Goal: Check status: Check status

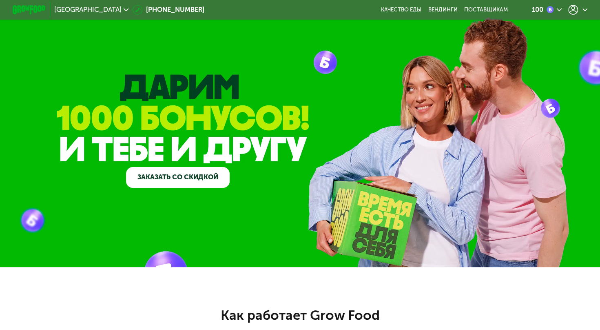
click at [583, 14] on div at bounding box center [577, 10] width 19 height 10
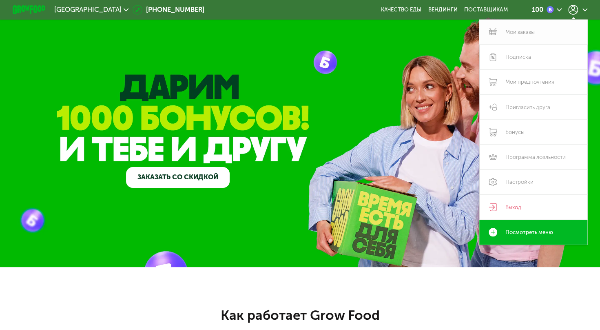
click at [513, 35] on link "Мои заказы" at bounding box center [533, 32] width 109 height 25
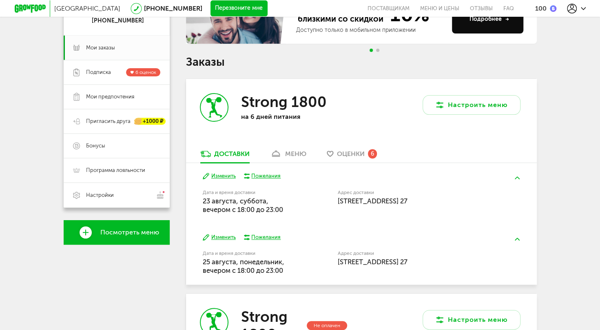
scroll to position [106, 0]
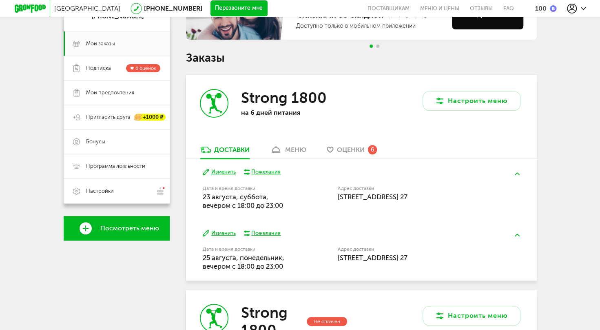
click at [294, 150] on div "меню" at bounding box center [295, 150] width 21 height 8
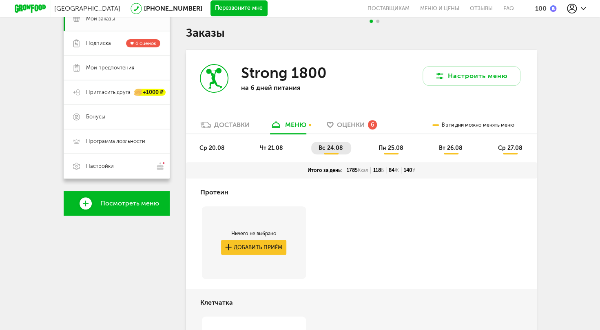
scroll to position [96, 0]
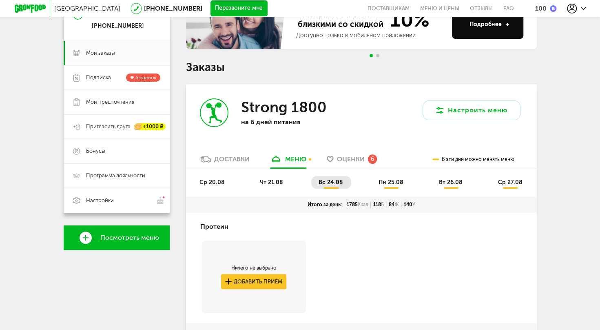
click at [213, 182] on span "ср 20.08" at bounding box center [212, 182] width 25 height 7
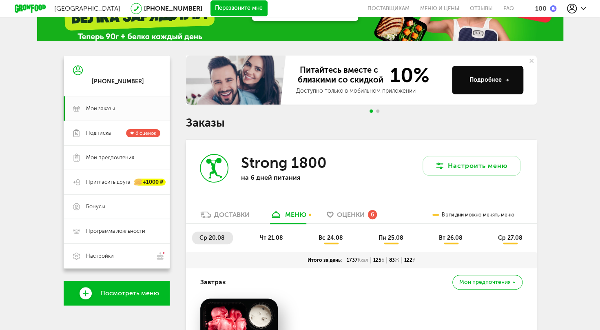
scroll to position [50, 0]
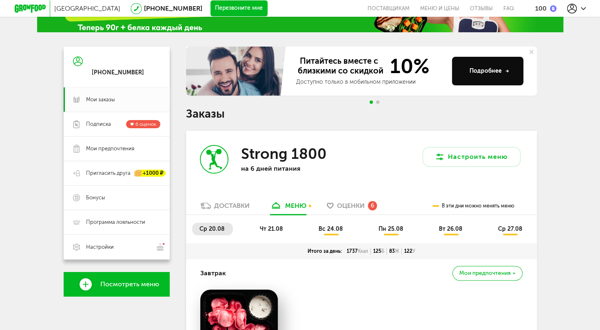
click at [271, 225] on span "чт 21.08" at bounding box center [271, 228] width 23 height 7
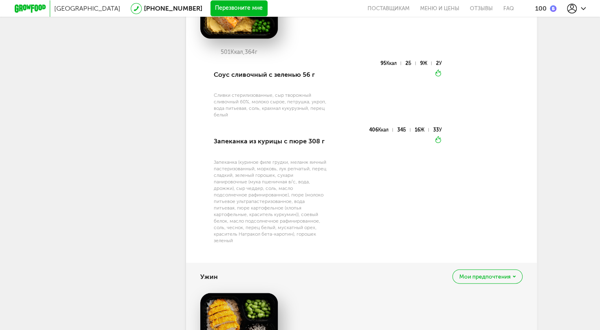
scroll to position [894, 0]
